Goal: Information Seeking & Learning: Learn about a topic

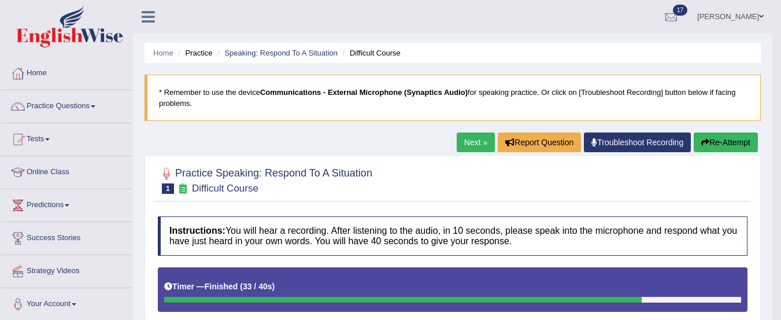
click at [54, 98] on link "Practice Questions" at bounding box center [67, 104] width 132 height 29
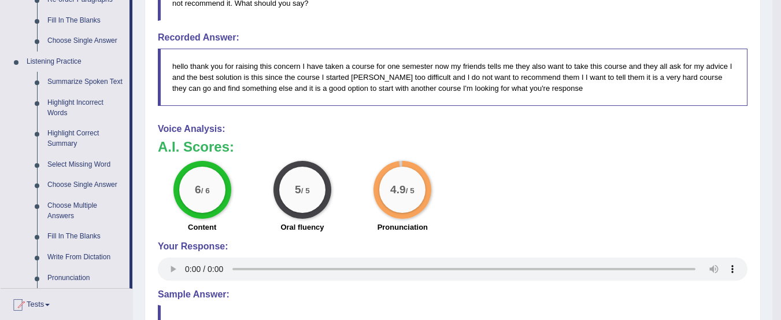
scroll to position [452, 0]
click at [69, 79] on link "Summarize Spoken Text" at bounding box center [85, 81] width 87 height 21
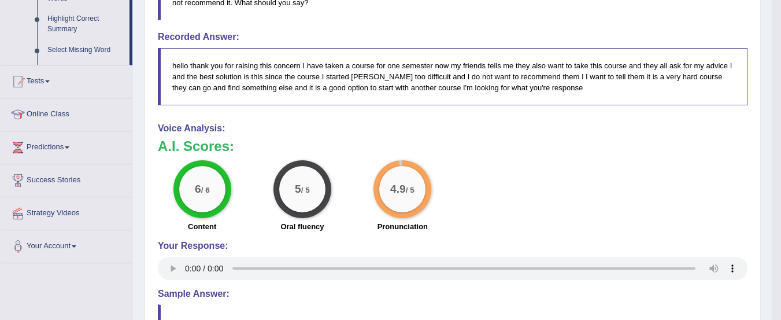
scroll to position [409, 0]
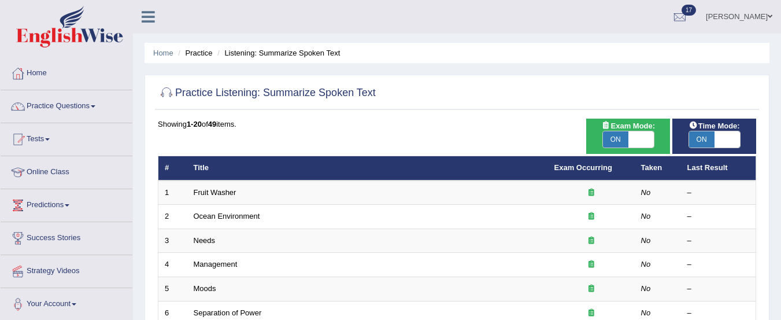
click at [71, 108] on link "Practice Questions" at bounding box center [67, 104] width 132 height 29
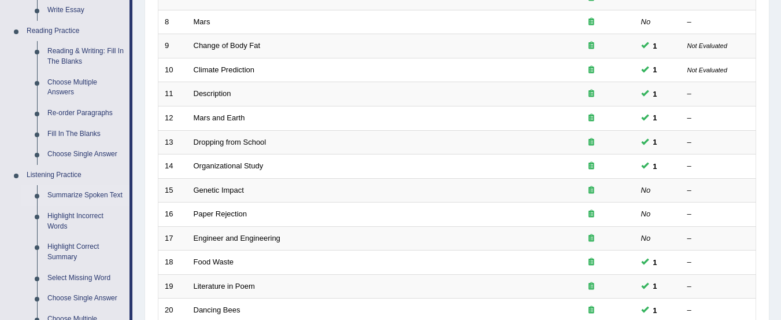
click at [70, 49] on link "Reading & Writing: Fill In The Blanks" at bounding box center [85, 56] width 87 height 31
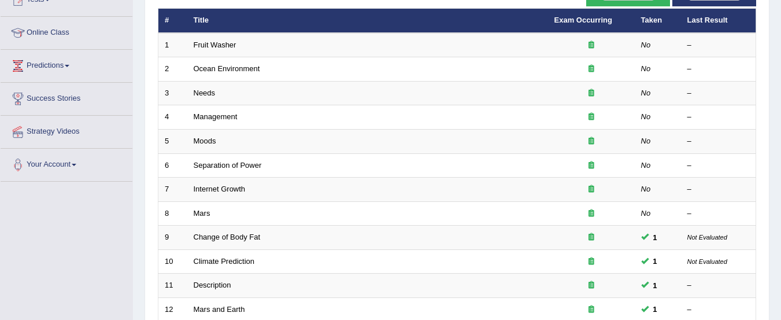
scroll to position [247, 0]
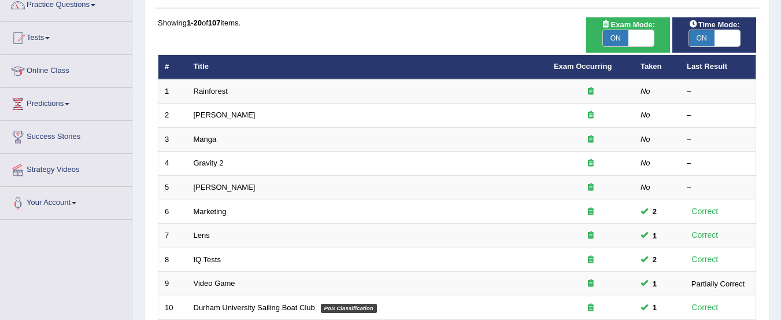
scroll to position [102, 0]
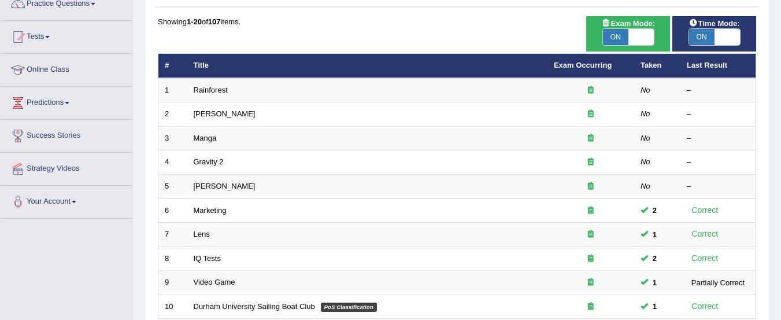
click at [212, 90] on link "Rainforest" at bounding box center [211, 90] width 34 height 9
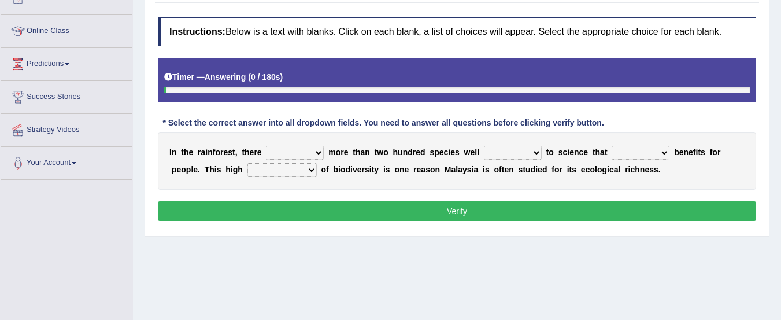
scroll to position [143, 0]
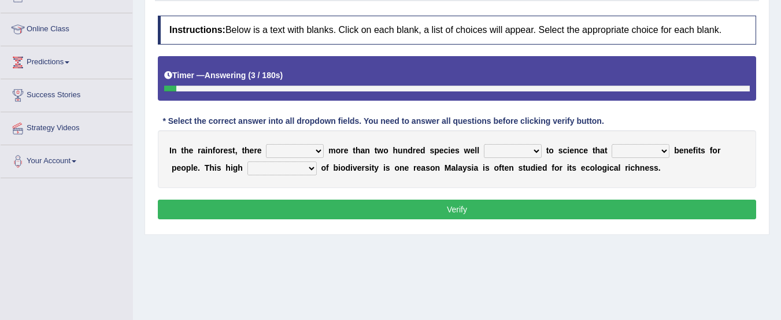
click at [316, 151] on select "have can be has is" at bounding box center [295, 151] width 58 height 14
select select "is"
click at [266, 144] on select "have can be has is" at bounding box center [295, 151] width 58 height 14
click at [538, 150] on select "knowing known knew know" at bounding box center [513, 151] width 58 height 14
select select "known"
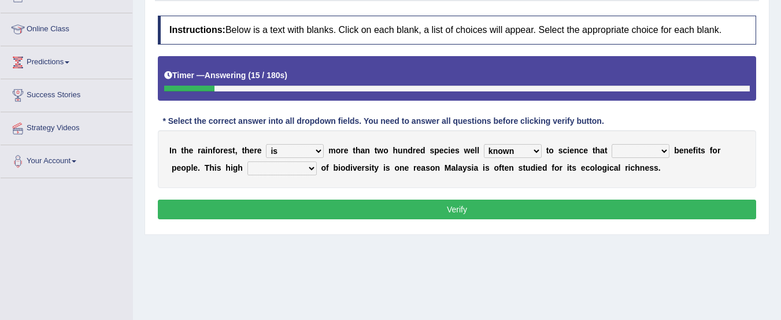
click at [484, 144] on select "knowing known knew know" at bounding box center [513, 151] width 58 height 14
click at [663, 150] on select "contain contained containing contains" at bounding box center [640, 151] width 58 height 14
click at [611, 144] on select "contain contained containing contains" at bounding box center [640, 151] width 58 height 14
click at [647, 151] on select "contain contained containing contains" at bounding box center [640, 151] width 58 height 14
select select "contained"
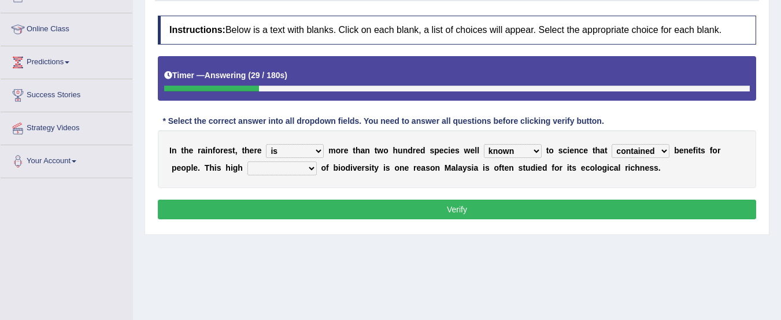
click at [611, 144] on select "contain contained containing contains" at bounding box center [640, 151] width 58 height 14
click at [306, 166] on select "condensation conjunction continuity complexity" at bounding box center [281, 168] width 69 height 14
click at [247, 161] on select "condensation conjunction continuity complexity" at bounding box center [281, 168] width 69 height 14
click at [307, 169] on select "condensation conjunction continuity complexity" at bounding box center [281, 168] width 69 height 14
select select "conjunction"
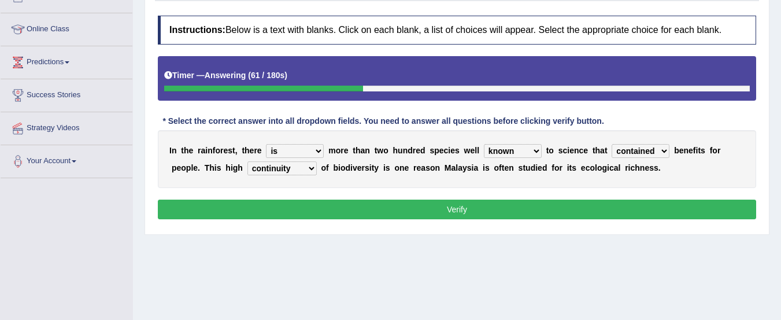
click at [247, 161] on select "condensation conjunction continuity complexity" at bounding box center [281, 168] width 69 height 14
click at [664, 148] on select "contain contained containing contains" at bounding box center [640, 151] width 58 height 14
select select "contains"
click at [611, 144] on select "contain contained containing contains" at bounding box center [640, 151] width 58 height 14
click at [608, 206] on button "Verify" at bounding box center [457, 209] width 598 height 20
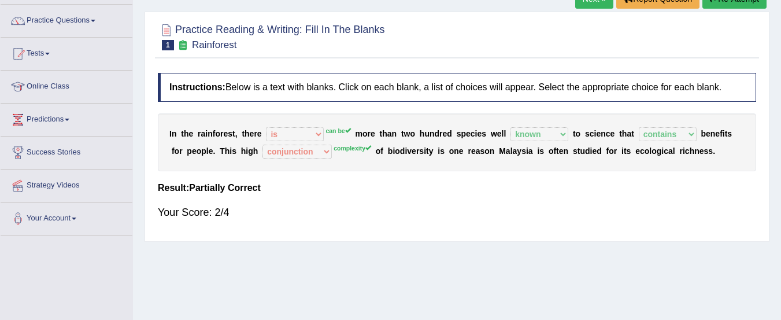
scroll to position [75, 0]
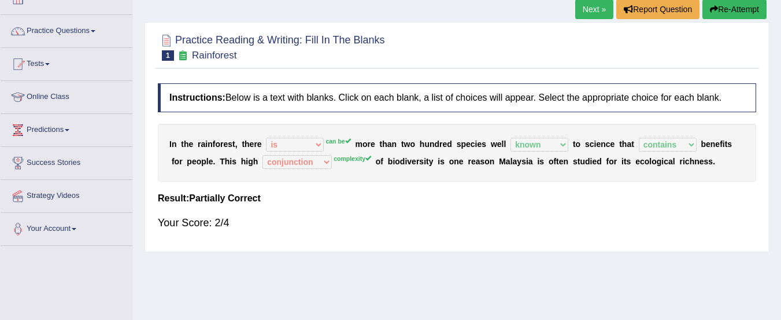
click at [736, 5] on button "Re-Attempt" at bounding box center [734, 9] width 64 height 20
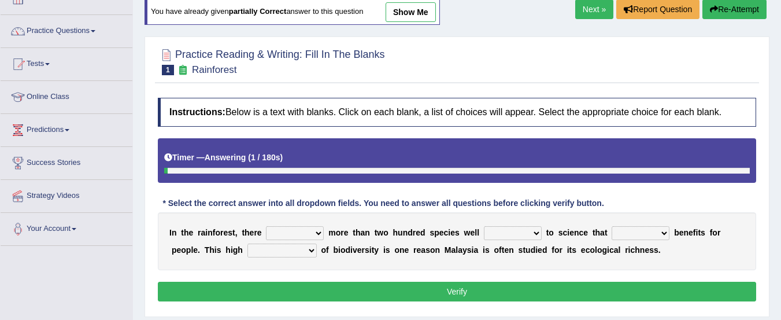
click at [321, 240] on div "I n t h e r a i n f o r e s t , t h e r e have can be has is m o r e t h a n t …" at bounding box center [457, 241] width 598 height 58
click at [315, 235] on select "have can be has is" at bounding box center [295, 233] width 58 height 14
select select "can be"
click at [266, 226] on select "have can be has is" at bounding box center [295, 233] width 58 height 14
click at [522, 240] on select "knowing known knew know" at bounding box center [513, 233] width 58 height 14
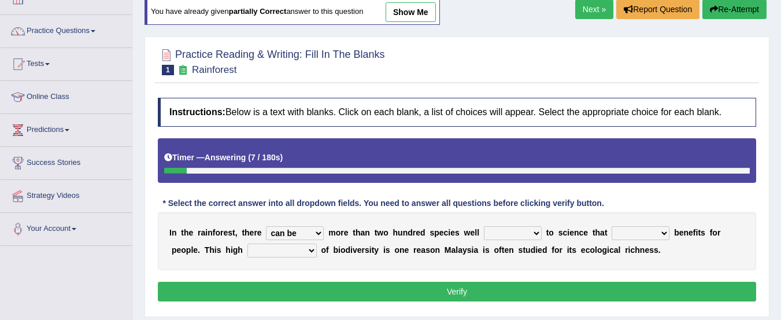
select select "known"
click at [484, 226] on select "knowing known knew know" at bounding box center [513, 233] width 58 height 14
click at [648, 236] on select "contain contained containing contains" at bounding box center [640, 233] width 58 height 14
select select "contains"
click at [611, 226] on select "contain contained containing contains" at bounding box center [640, 233] width 58 height 14
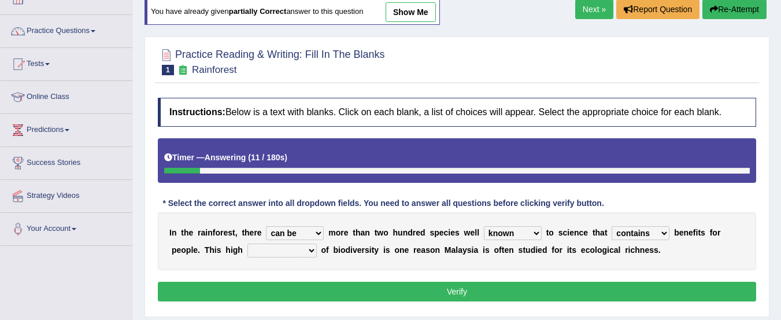
click at [309, 249] on select "condensation conjunction continuity complexity" at bounding box center [281, 250] width 69 height 14
select select "complexity"
click at [247, 243] on select "condensation conjunction continuity complexity" at bounding box center [281, 250] width 69 height 14
click at [364, 293] on button "Verify" at bounding box center [457, 291] width 598 height 20
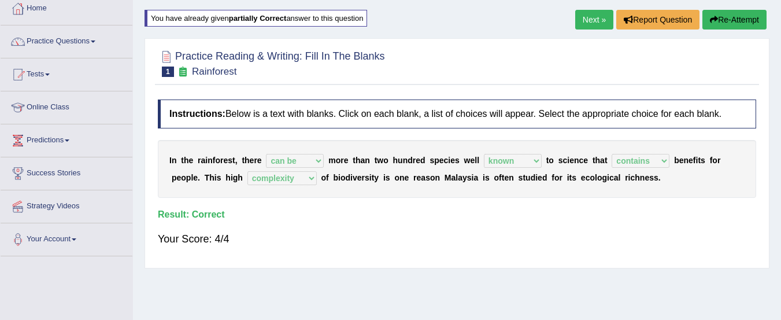
scroll to position [38, 0]
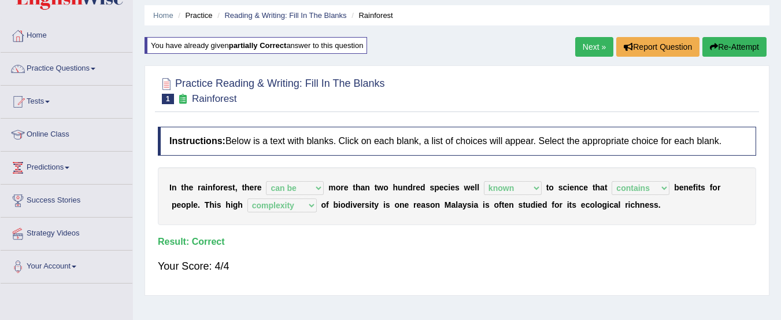
click at [586, 51] on link "Next »" at bounding box center [594, 47] width 38 height 20
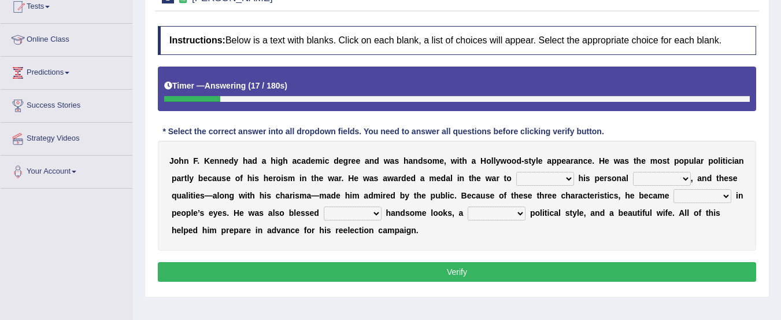
scroll to position [133, 0]
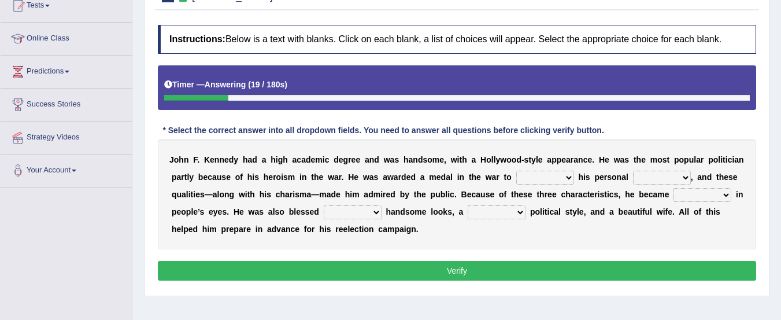
click at [575, 179] on b at bounding box center [576, 176] width 5 height 9
click at [560, 181] on select "prove show evidence upthrow" at bounding box center [545, 177] width 58 height 14
select select "show"
click at [516, 170] on select "prove show evidence upthrow" at bounding box center [545, 177] width 58 height 14
click at [674, 179] on select "passion courage charm liking" at bounding box center [662, 177] width 58 height 14
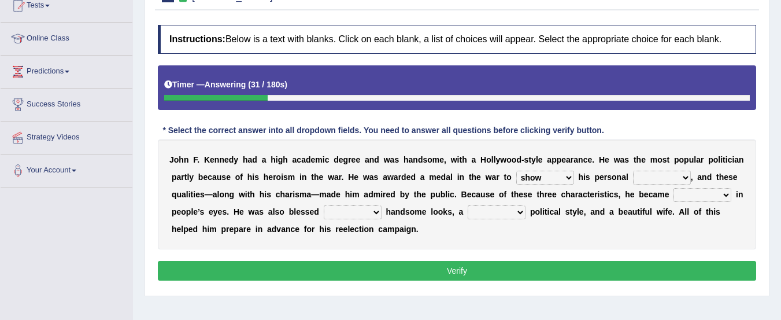
select select "courage"
click at [633, 170] on select "passion courage charm liking" at bounding box center [662, 177] width 58 height 14
click at [547, 178] on select "prove show evidence upthrow" at bounding box center [545, 177] width 58 height 14
select select "prove"
click at [516, 170] on select "prove show evidence upthrow" at bounding box center [545, 177] width 58 height 14
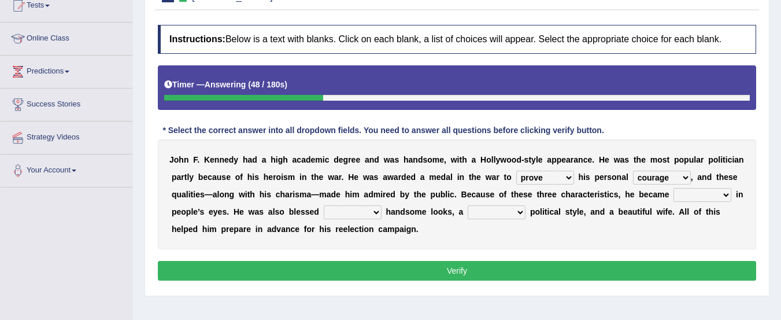
click at [715, 200] on select "iconic ironic identical impotent" at bounding box center [702, 195] width 58 height 14
select select "iconic"
click at [673, 188] on select "iconic ironic identical impotent" at bounding box center [702, 195] width 58 height 14
click at [369, 216] on select "with in upon to" at bounding box center [353, 212] width 58 height 14
select select "with"
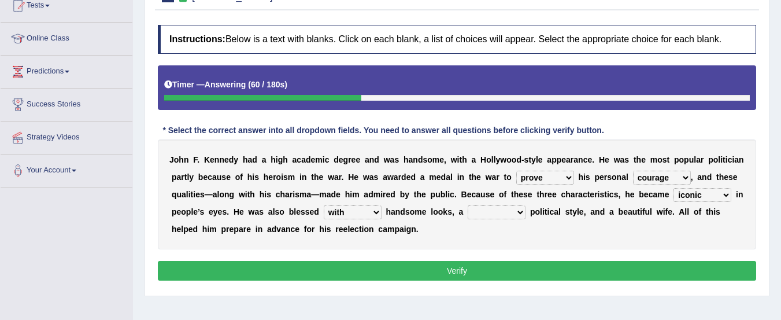
click at [324, 205] on select "with in upon to" at bounding box center [353, 212] width 58 height 14
click at [507, 212] on select "mending mends mended mend" at bounding box center [496, 212] width 58 height 14
select select "mend"
click at [467, 205] on select "mending mends mended mend" at bounding box center [496, 212] width 58 height 14
click at [612, 272] on button "Verify" at bounding box center [457, 271] width 598 height 20
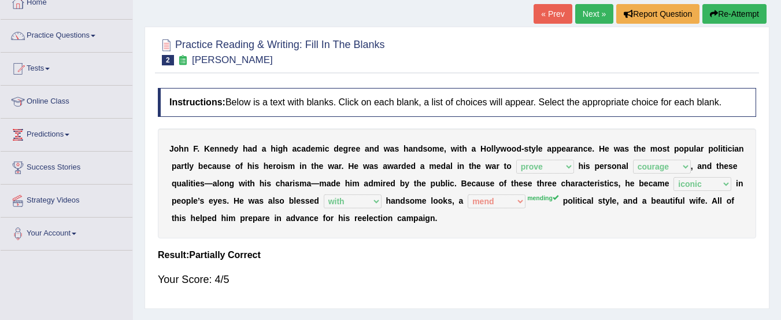
scroll to position [40, 0]
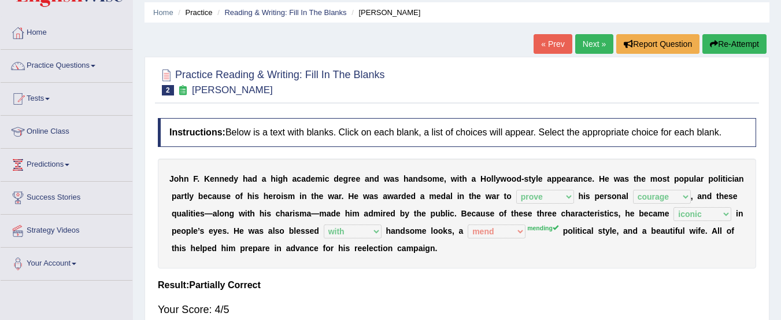
click at [582, 46] on link "Next »" at bounding box center [594, 44] width 38 height 20
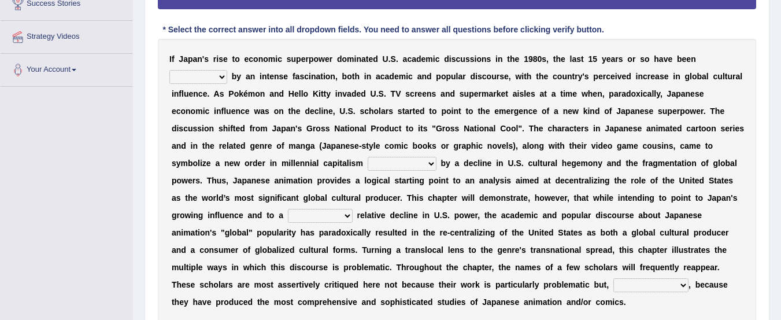
scroll to position [236, 0]
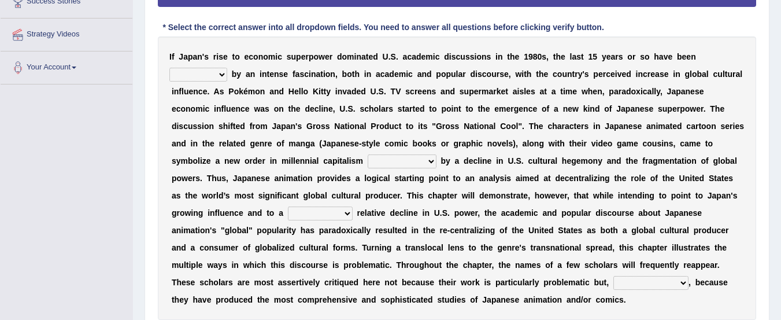
click at [214, 74] on select "marked dedicated made inspired" at bounding box center [198, 75] width 58 height 14
select select "inspired"
click at [169, 68] on select "marked dedicated made inspired" at bounding box center [198, 75] width 58 height 14
click at [418, 162] on select "pocessed characterized opposed tangled" at bounding box center [401, 161] width 69 height 14
select select "characterized"
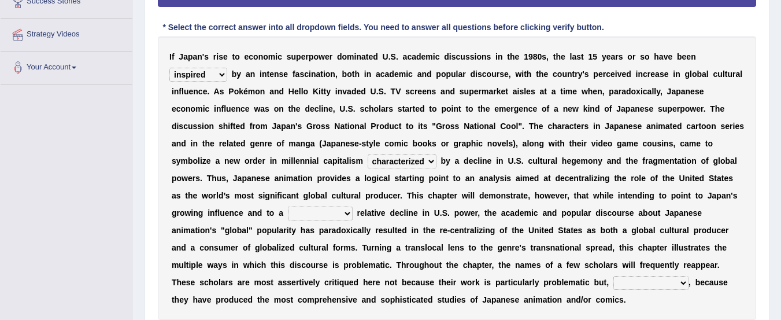
click at [367, 154] on select "pocessed characterized opposed tangled" at bounding box center [401, 161] width 69 height 14
click at [328, 210] on select "concomitant discrete proportional legitimate" at bounding box center [320, 213] width 65 height 14
select select "discrete"
click at [288, 206] on select "concomitant discrete proportional legitimate" at bounding box center [320, 213] width 65 height 14
click at [649, 274] on div "I f J a p a n ' s r i s e t o e c o n o m i c s u p e r p o w e r d o m i n a t…" at bounding box center [457, 177] width 598 height 283
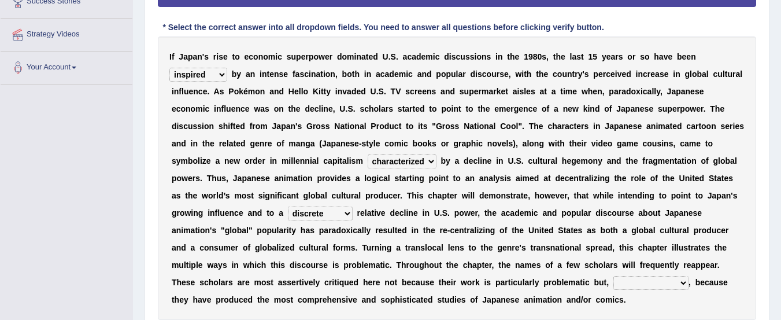
click at [663, 280] on select "however on the contrary in addition on the whole" at bounding box center [650, 283] width 75 height 14
click at [613, 276] on select "however on the contrary in addition on the whole" at bounding box center [650, 283] width 75 height 14
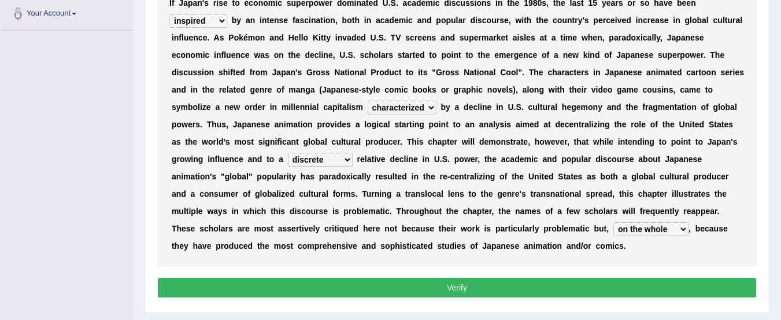
scroll to position [295, 0]
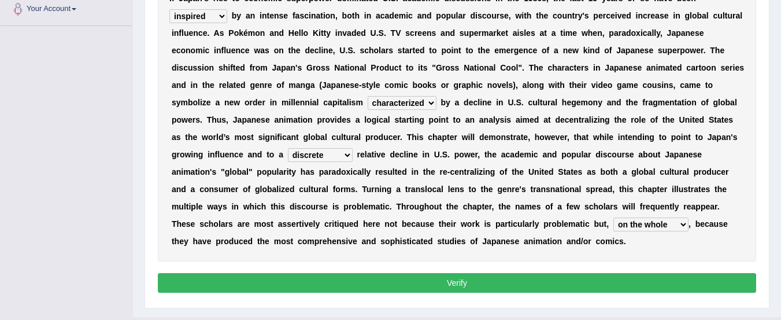
click at [673, 229] on select "however on the contrary in addition on the whole" at bounding box center [650, 224] width 75 height 14
select select "on the contrary"
click at [613, 217] on select "however on the contrary in addition on the whole" at bounding box center [650, 224] width 75 height 14
click at [565, 283] on button "Verify" at bounding box center [457, 283] width 598 height 20
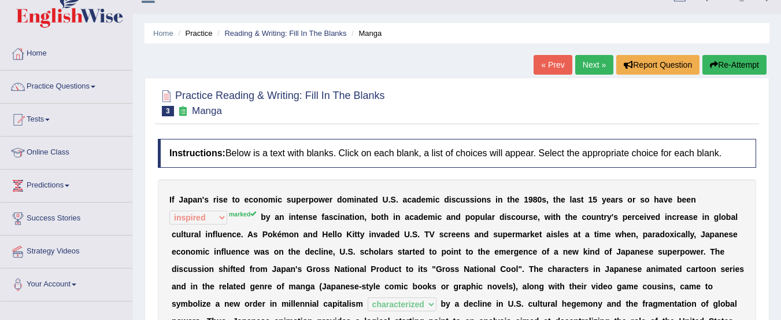
scroll to position [18, 0]
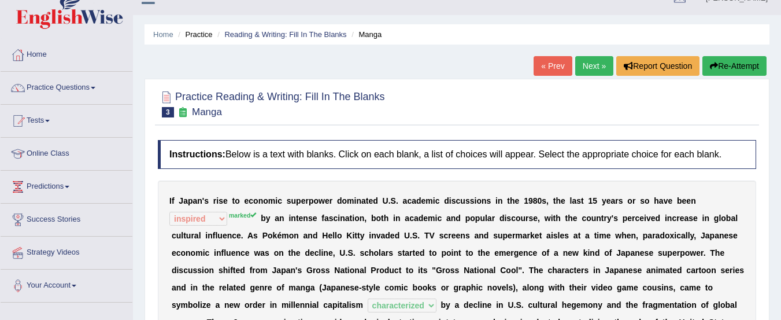
click at [743, 64] on button "Re-Attempt" at bounding box center [734, 66] width 64 height 20
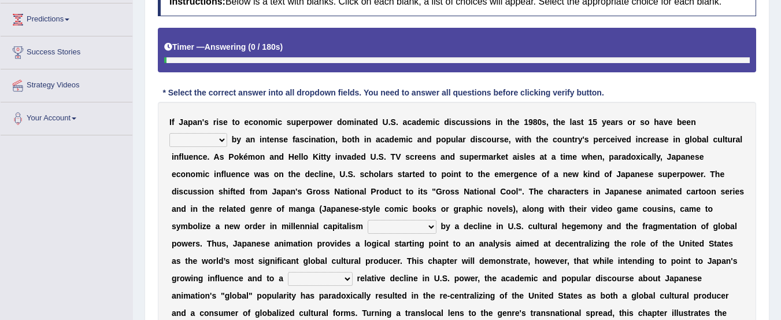
scroll to position [187, 0]
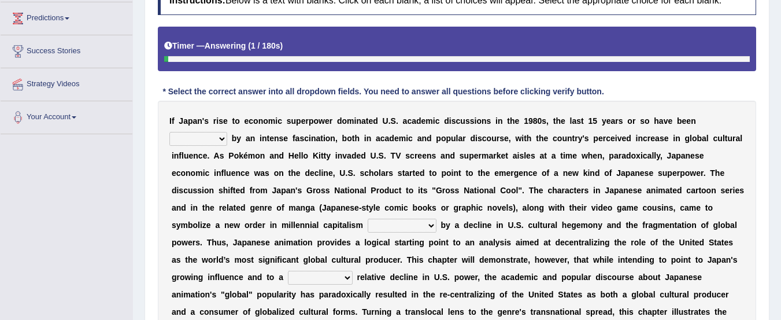
click at [218, 143] on select "marked dedicated made inspired" at bounding box center [198, 139] width 58 height 14
select select "marked"
click at [169, 132] on select "marked dedicated made inspired" at bounding box center [198, 139] width 58 height 14
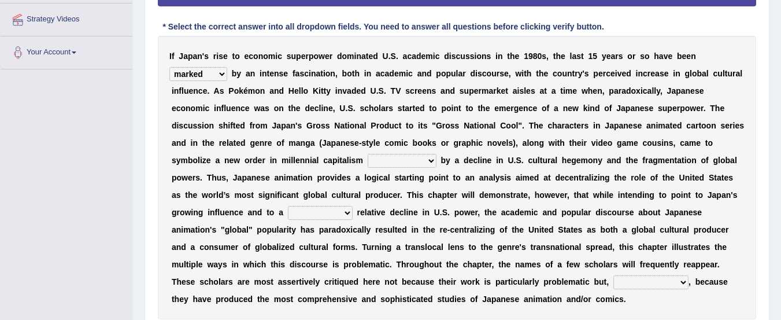
scroll to position [277, 0]
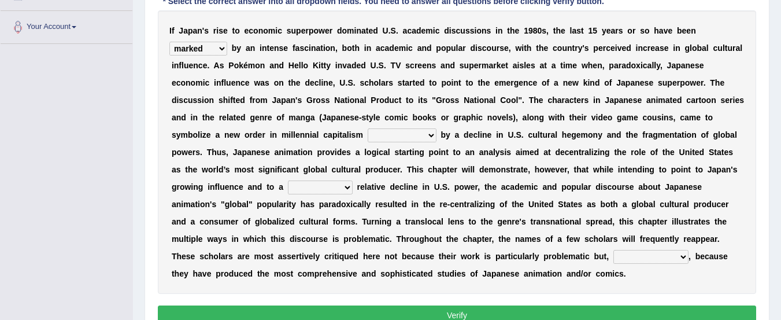
click at [425, 138] on select "pocessed characterized opposed tangled" at bounding box center [401, 135] width 69 height 14
select select "characterized"
click at [367, 128] on select "pocessed characterized opposed tangled" at bounding box center [401, 135] width 69 height 14
click at [337, 189] on select "concomitant discrete proportional legitimate" at bounding box center [320, 187] width 65 height 14
select select "concomitant"
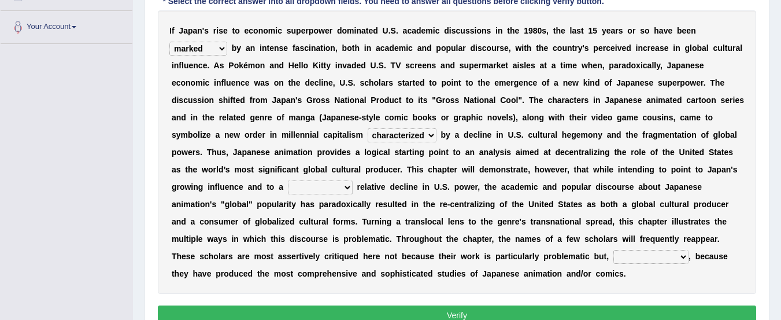
click at [288, 180] on select "concomitant discrete proportional legitimate" at bounding box center [320, 187] width 65 height 14
click at [669, 261] on select "however on the contrary in addition on the whole" at bounding box center [650, 257] width 75 height 14
select select "on the contrary"
click at [613, 250] on select "however on the contrary in addition on the whole" at bounding box center [650, 257] width 75 height 14
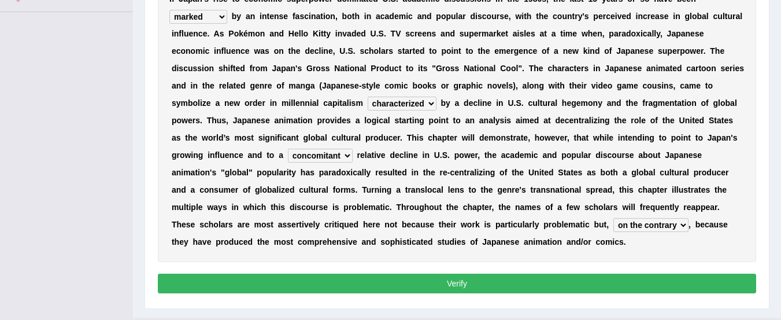
click at [649, 287] on button "Verify" at bounding box center [457, 283] width 598 height 20
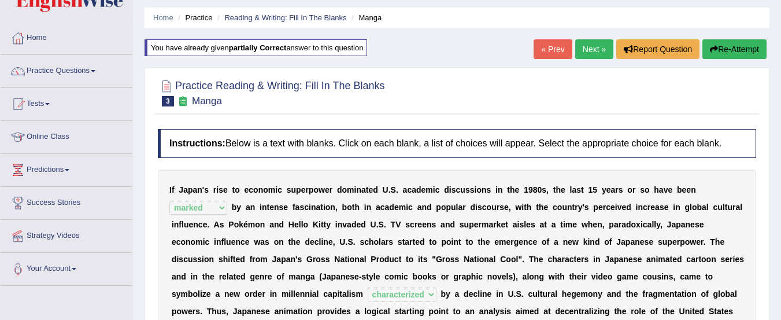
scroll to position [35, 0]
click at [590, 50] on link "Next »" at bounding box center [594, 50] width 38 height 20
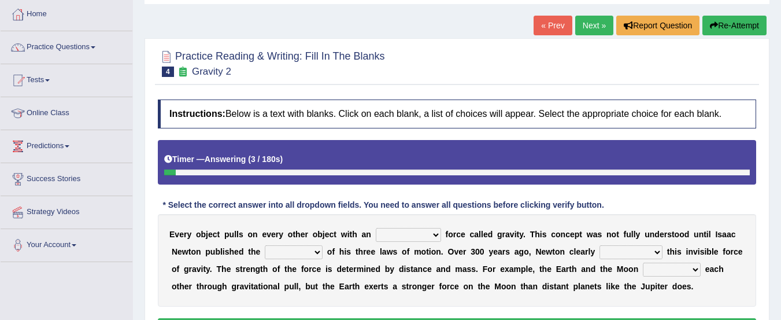
scroll to position [107, 0]
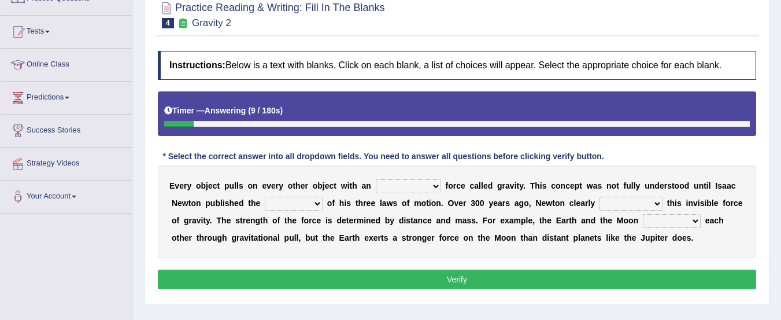
click at [432, 185] on select "invisible unknown unbelievable inconsistent" at bounding box center [408, 186] width 65 height 14
select select "invisible"
click at [376, 179] on select "invisible unknown unbelievable inconsistent" at bounding box center [408, 186] width 65 height 14
click at [486, 204] on b at bounding box center [486, 202] width 5 height 9
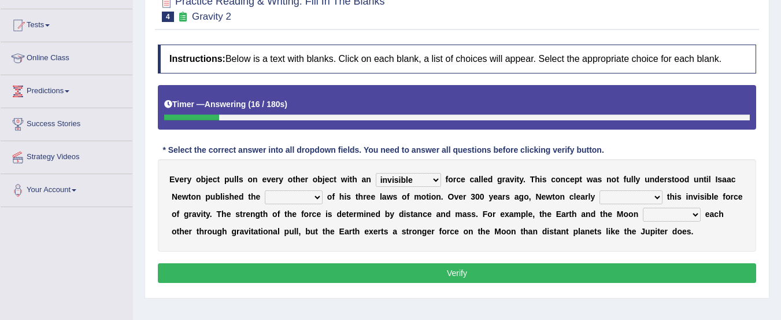
scroll to position [114, 0]
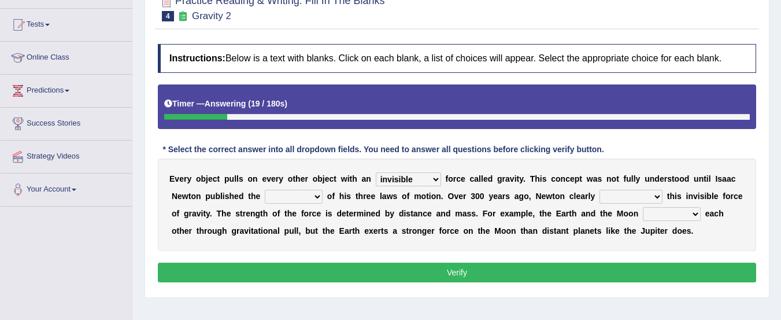
click at [313, 194] on select "concept theory method argument" at bounding box center [294, 197] width 58 height 14
select select "theory"
click at [265, 190] on select "concept theory method argument" at bounding box center [294, 197] width 58 height 14
click at [639, 195] on select "explained undermined overturned realized" at bounding box center [630, 197] width 63 height 14
select select "explained"
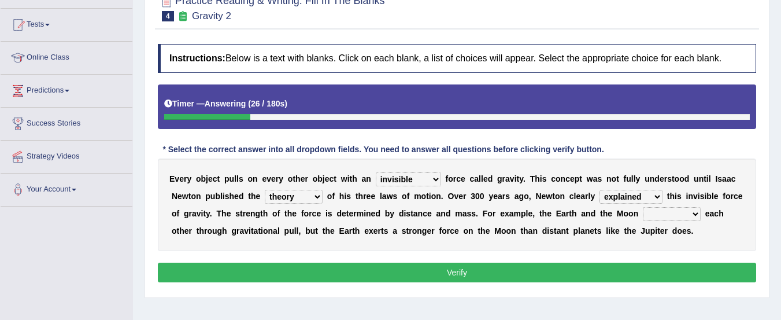
click at [599, 190] on select "explained undermined overturned realized" at bounding box center [630, 197] width 63 height 14
click at [696, 214] on select "affect spin evade span" at bounding box center [672, 214] width 58 height 14
select select "affect"
click at [643, 207] on select "affect spin evade span" at bounding box center [672, 214] width 58 height 14
click at [593, 269] on button "Verify" at bounding box center [457, 272] width 598 height 20
